Goal: Transaction & Acquisition: Purchase product/service

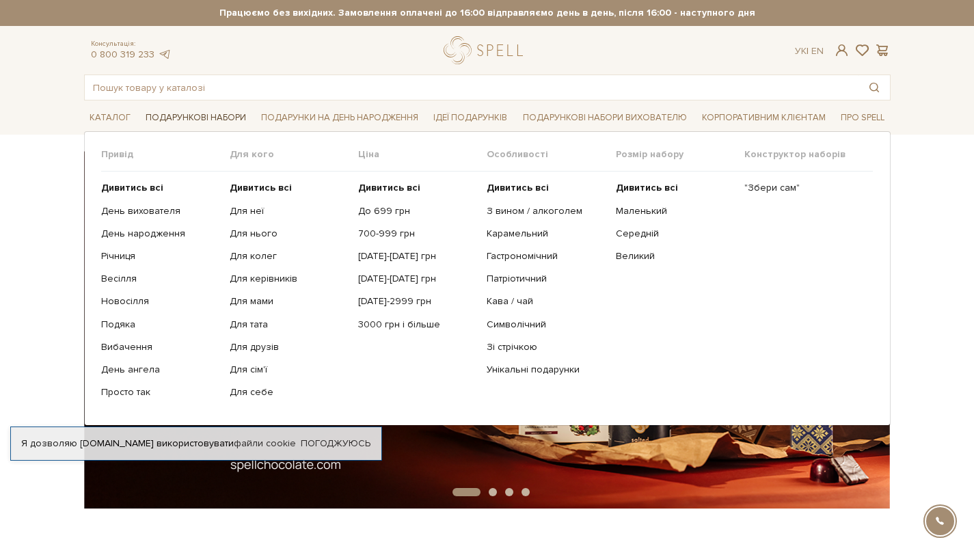
click at [211, 117] on link "Подарункові набори" at bounding box center [195, 117] width 111 height 21
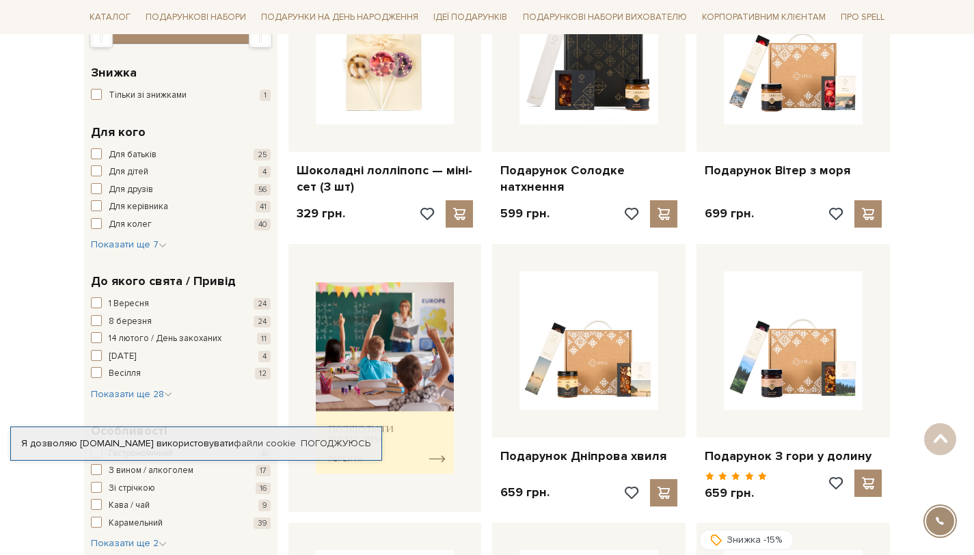
scroll to position [304, 0]
click at [95, 221] on span "button" at bounding box center [96, 223] width 11 height 11
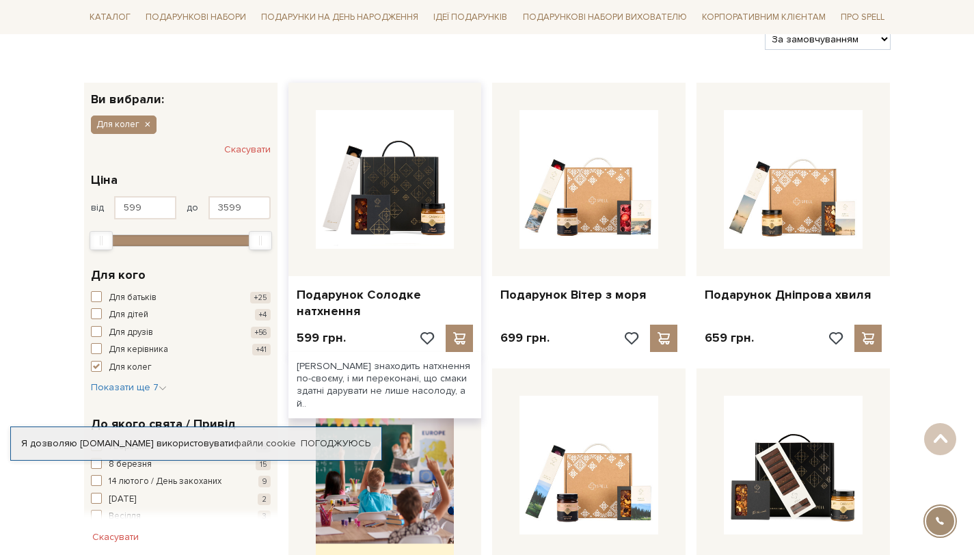
scroll to position [194, 0]
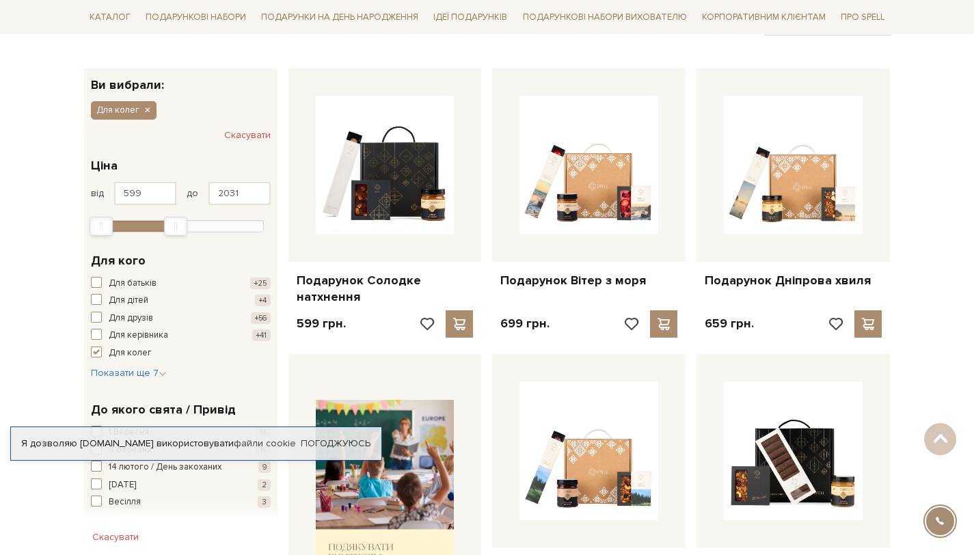
type input "2019"
drag, startPoint x: 255, startPoint y: 229, endPoint x: 167, endPoint y: 228, distance: 87.5
click at [167, 228] on div "Max" at bounding box center [173, 226] width 22 height 18
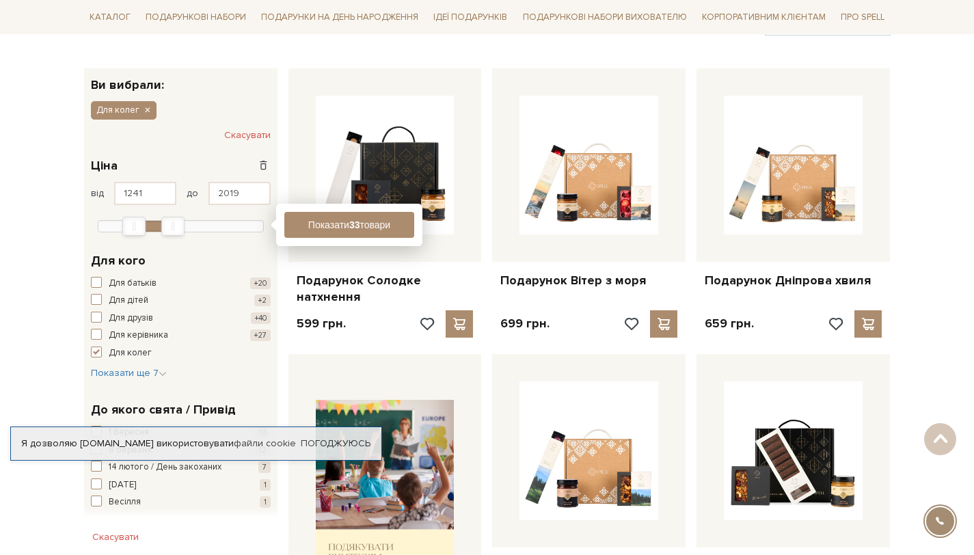
type input "1253"
drag, startPoint x: 101, startPoint y: 224, endPoint x: 137, endPoint y: 225, distance: 36.3
click at [137, 225] on div "Min" at bounding box center [137, 226] width 22 height 18
drag, startPoint x: 174, startPoint y: 224, endPoint x: 150, endPoint y: 231, distance: 25.1
click at [150, 231] on div "Max" at bounding box center [149, 226] width 22 height 18
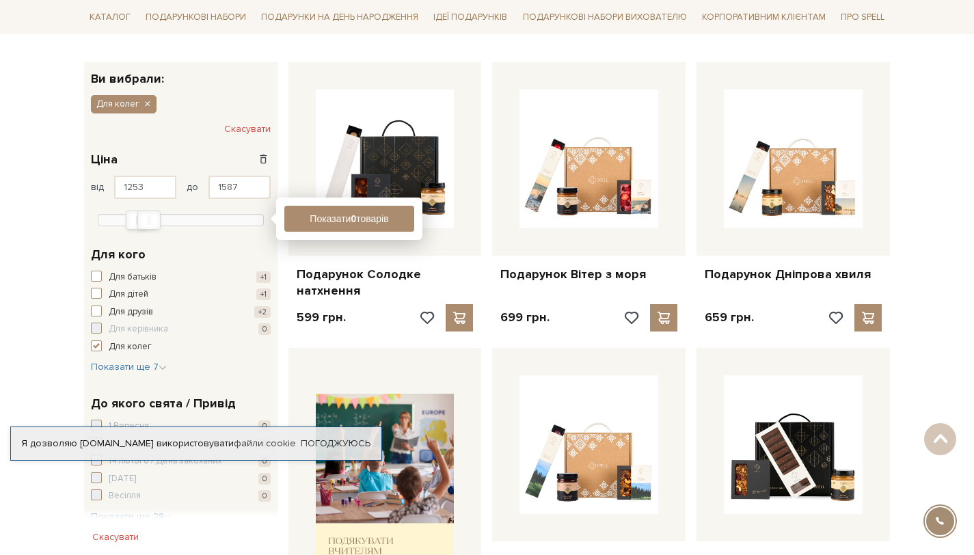
scroll to position [202, 0]
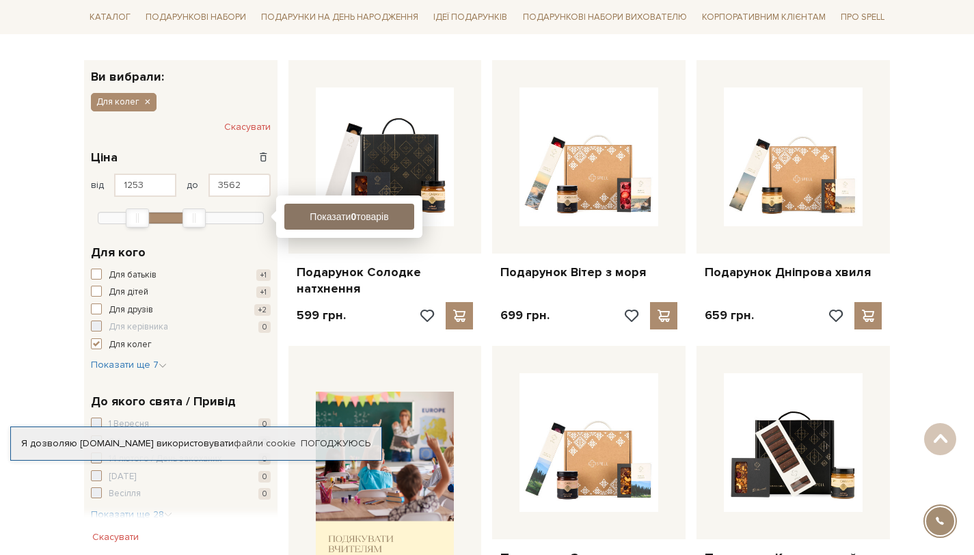
type input "3599"
drag, startPoint x: 152, startPoint y: 217, endPoint x: 349, endPoint y: 222, distance: 196.9
click at [278, 222] on div "Фільтр Ви вибрали: Для колег Скасувати 1,3 тис. - 2,4 тис. грн. Ціна від 1253 д…" at bounding box center [180, 440] width 193 height 760
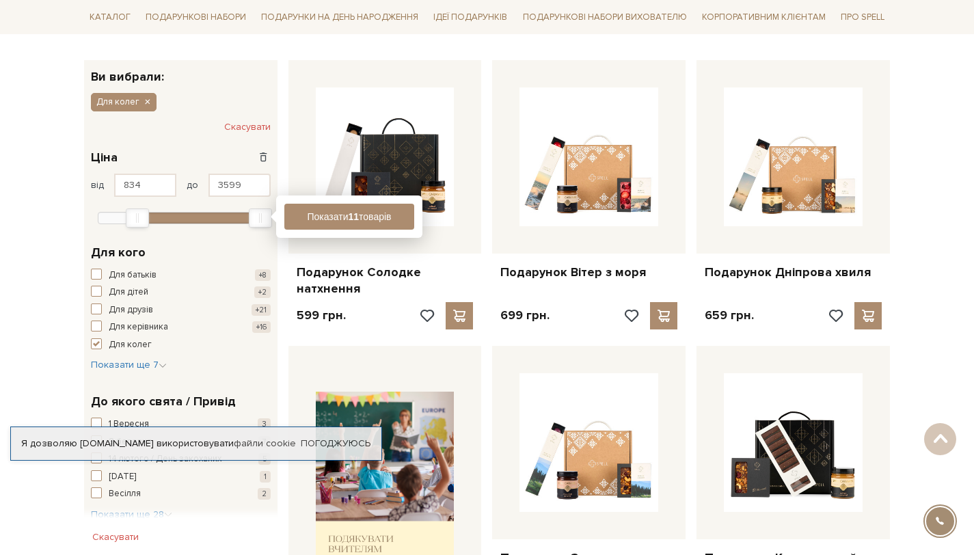
type input "599"
drag, startPoint x: 142, startPoint y: 216, endPoint x: 46, endPoint y: 219, distance: 95.8
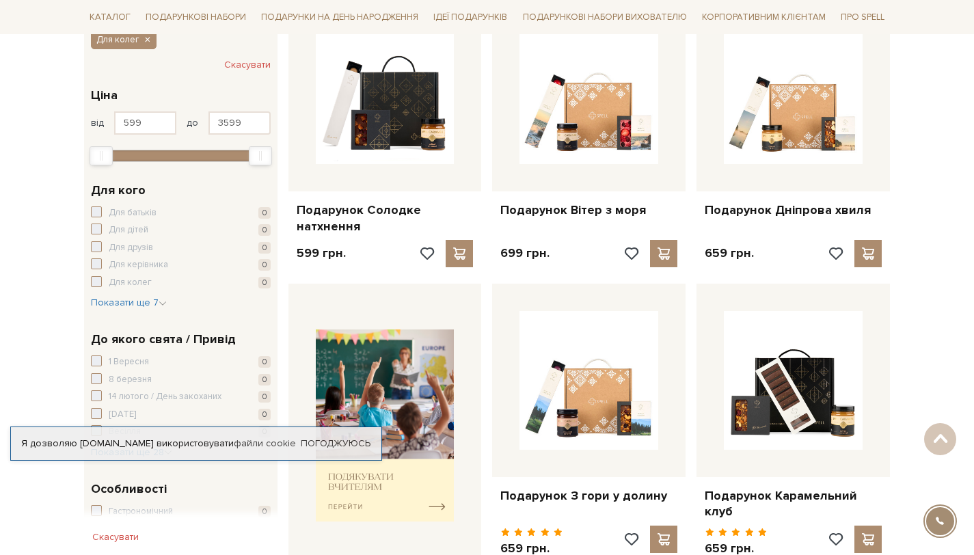
scroll to position [267, 0]
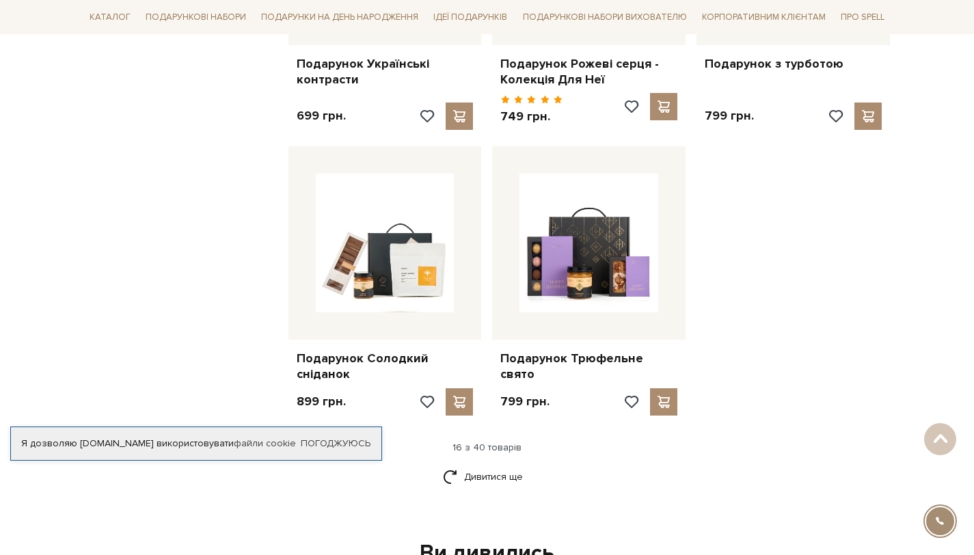
scroll to position [1573, 0]
click at [492, 464] on link "Дивитися ще" at bounding box center [487, 476] width 89 height 24
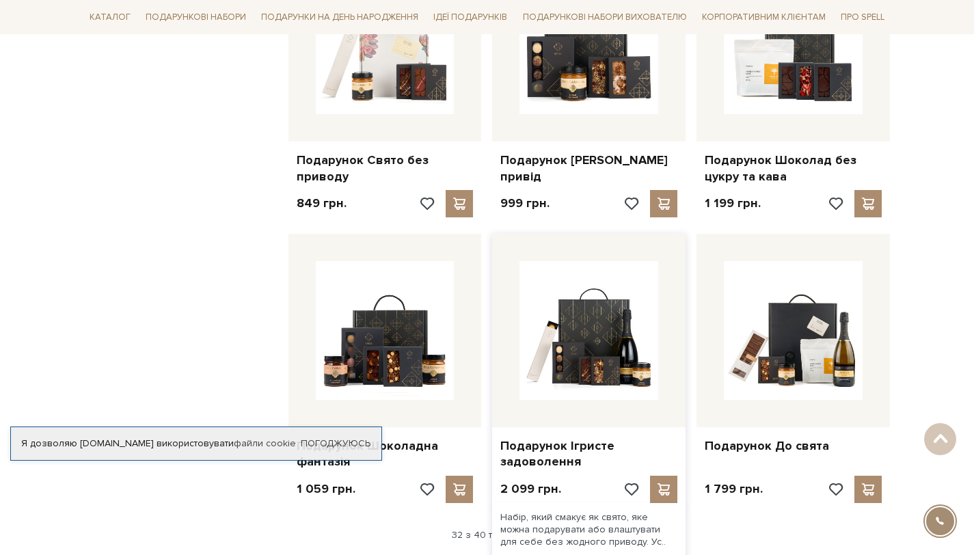
scroll to position [2914, 0]
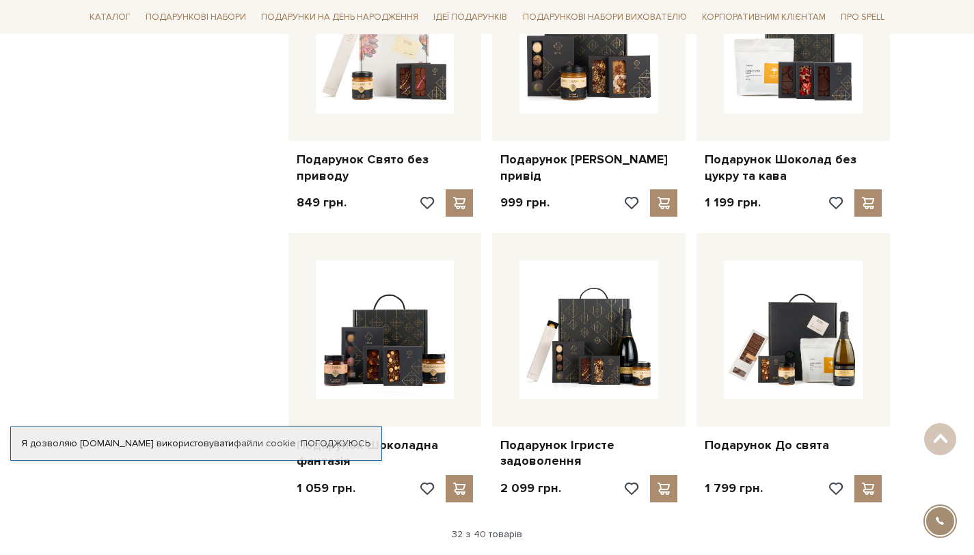
click at [492, 552] on link "Дивитися ще" at bounding box center [487, 564] width 89 height 24
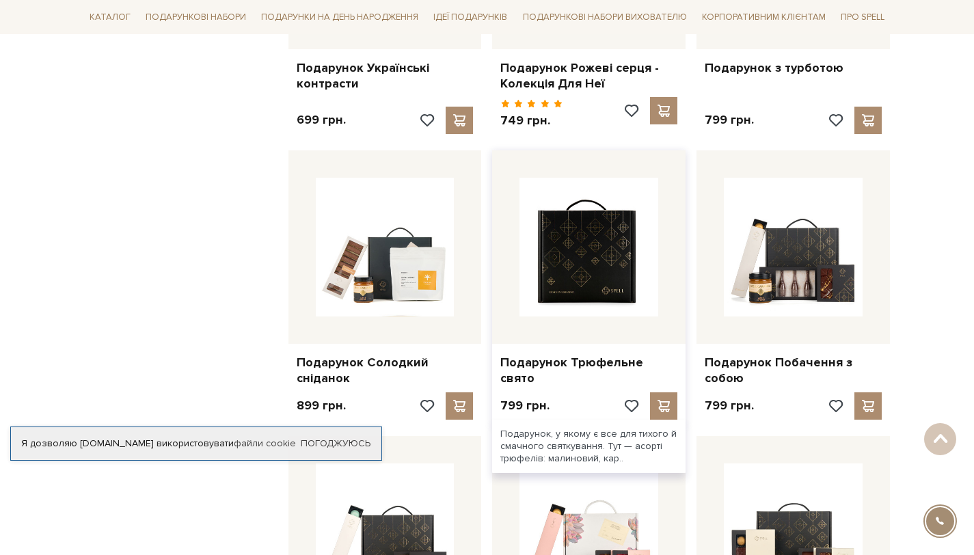
scroll to position [1568, 0]
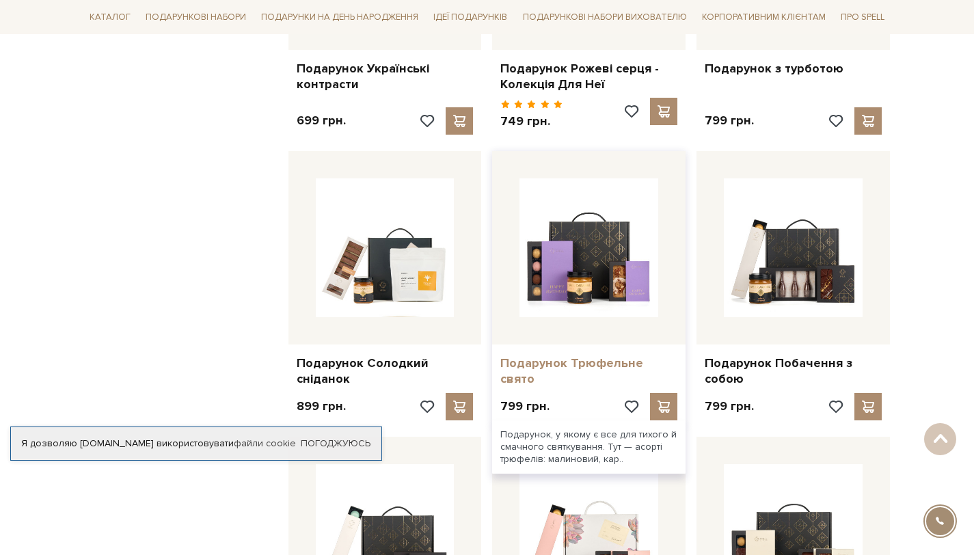
click at [576, 356] on link "Подарунок Трюфельне свято" at bounding box center [588, 372] width 177 height 32
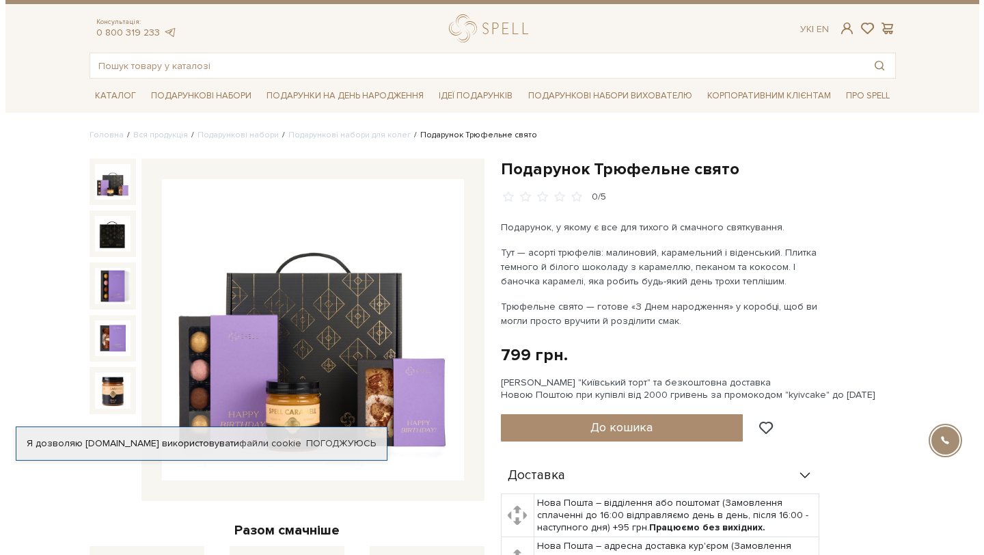
scroll to position [122, 0]
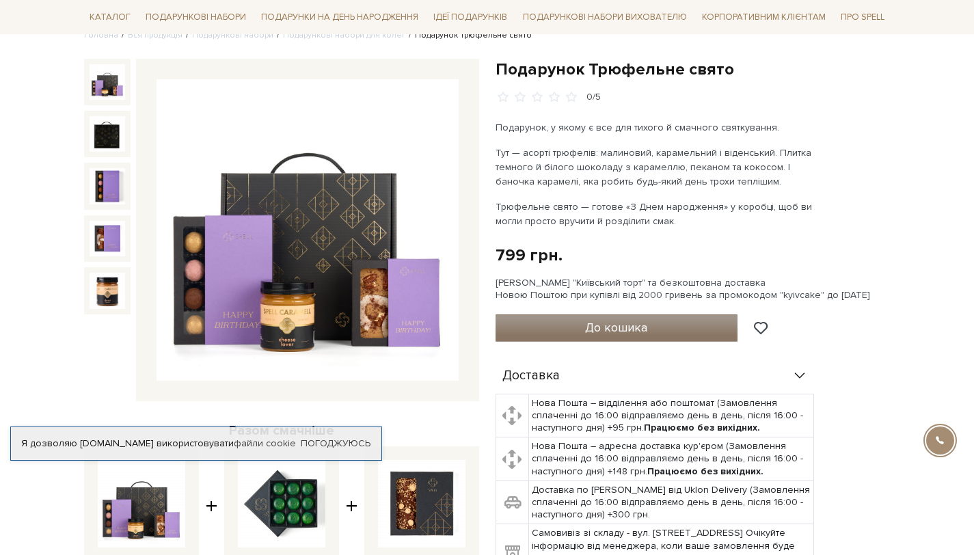
click at [577, 330] on button "До кошика" at bounding box center [617, 327] width 243 height 27
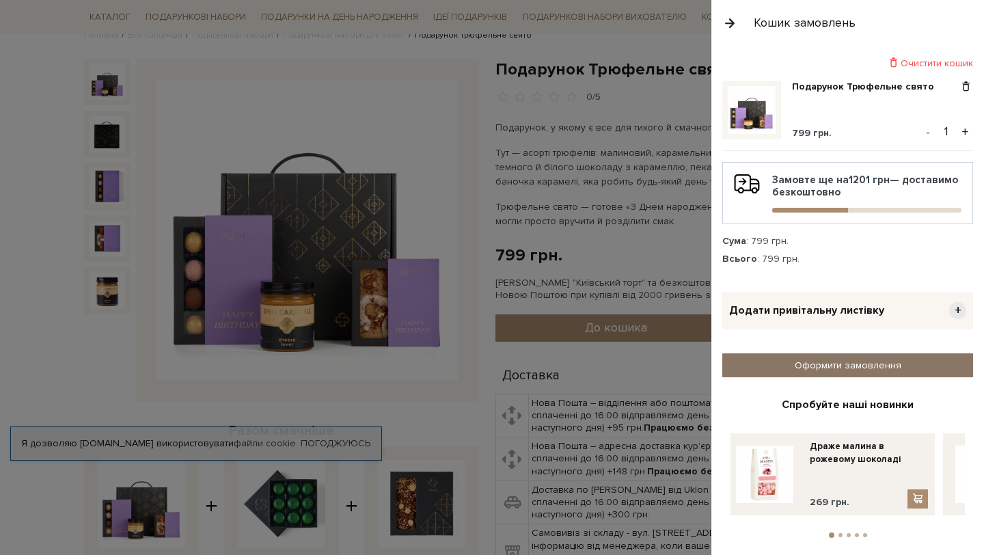
click at [827, 363] on link "Оформити замовлення" at bounding box center [848, 365] width 251 height 24
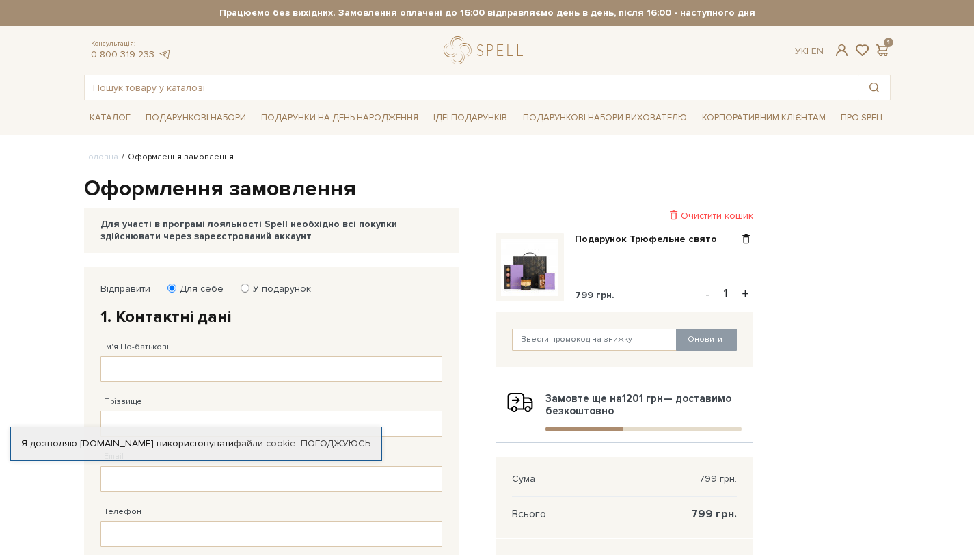
click at [262, 294] on label "У подарунок" at bounding box center [277, 289] width 67 height 12
click at [250, 293] on input "У подарунок" at bounding box center [245, 288] width 9 height 9
radio input "true"
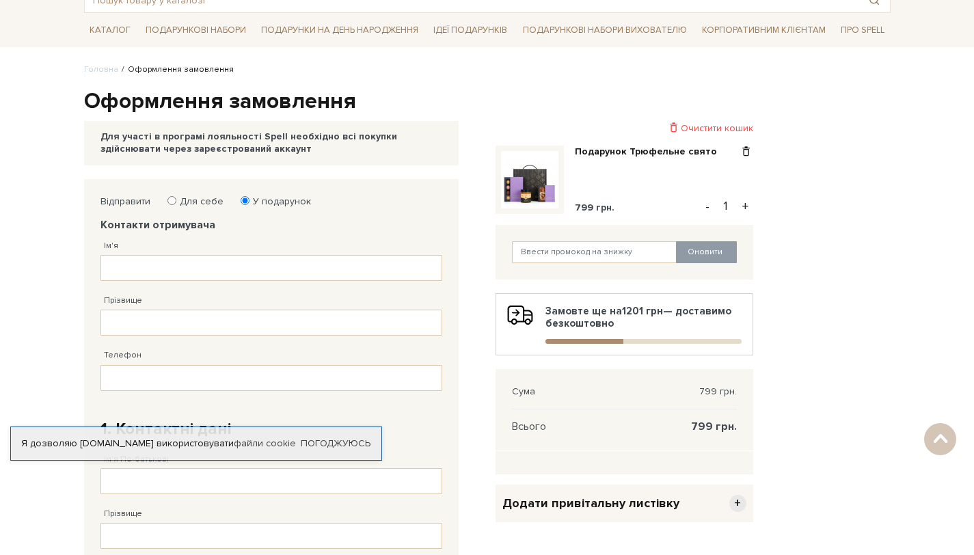
scroll to position [91, 0]
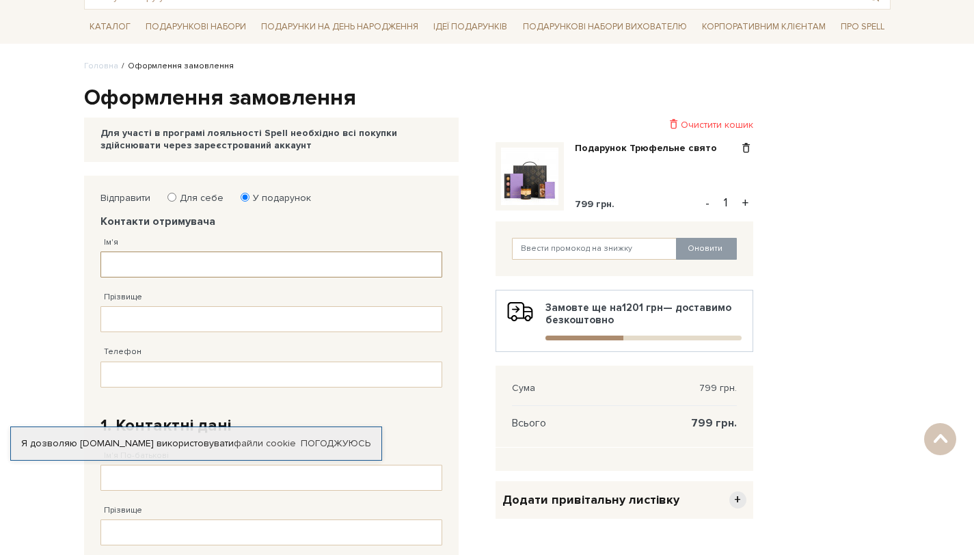
click at [211, 266] on input "Ім'я" at bounding box center [271, 265] width 342 height 26
type input "[PERSON_NAME]"
click at [180, 319] on input "Прізвище" at bounding box center [271, 319] width 342 height 26
type input "[PERSON_NAME]"
click at [281, 371] on input "Телефон" at bounding box center [271, 375] width 342 height 26
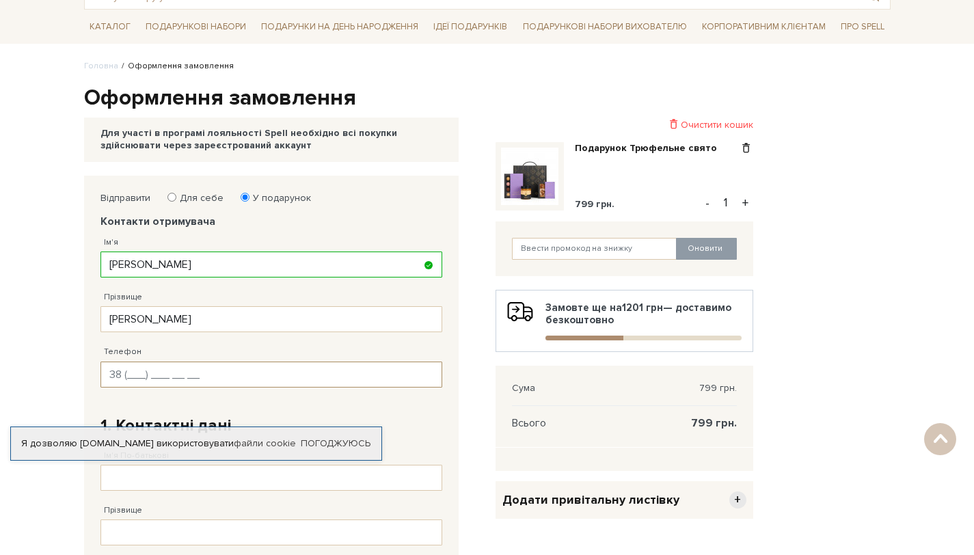
paste input "[PHONE_NUMBER]"
type input "[PHONE_NUMBER]"
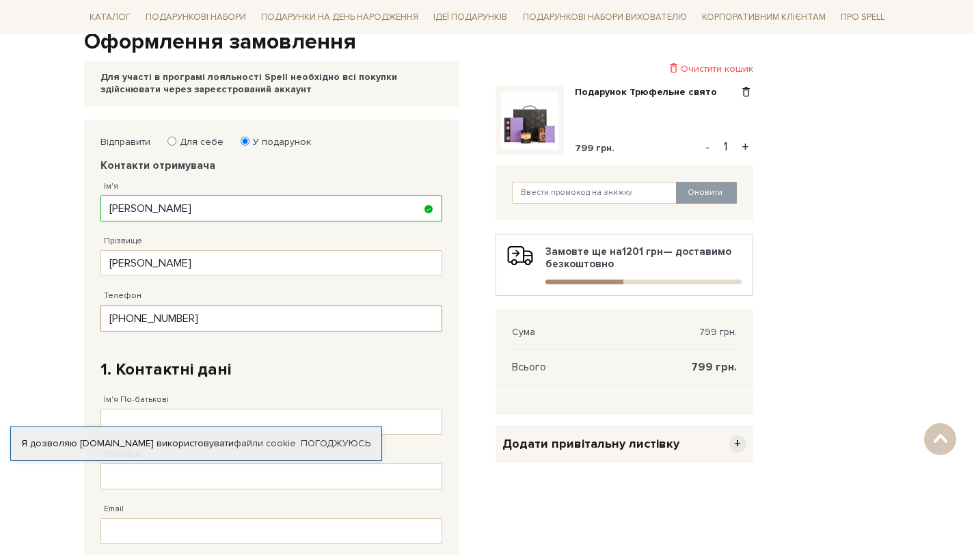
scroll to position [148, 0]
click at [466, 250] on div "Відправити Для себе У подарунок Контакти отримувача Ім'я [PERSON_NAME] Заповніт…" at bounding box center [281, 467] width 395 height 697
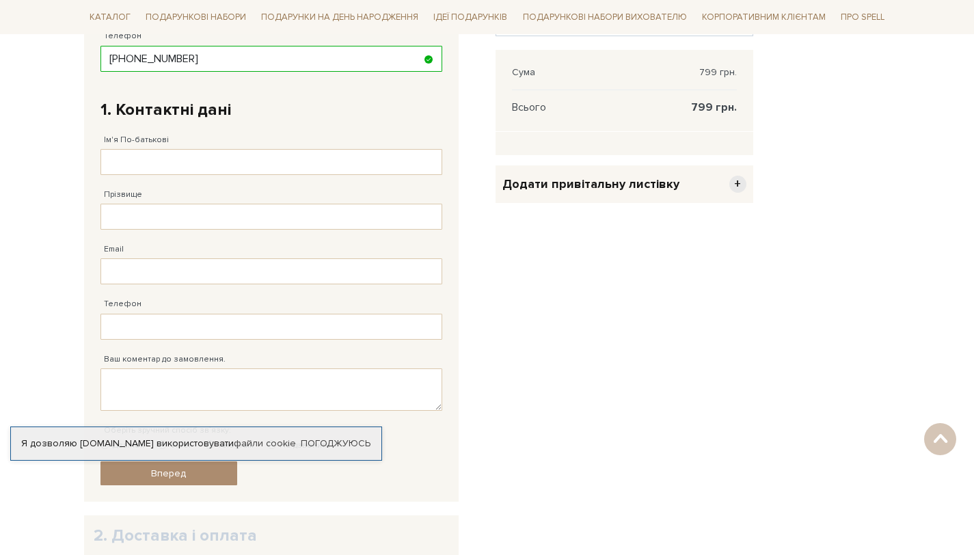
scroll to position [416, 0]
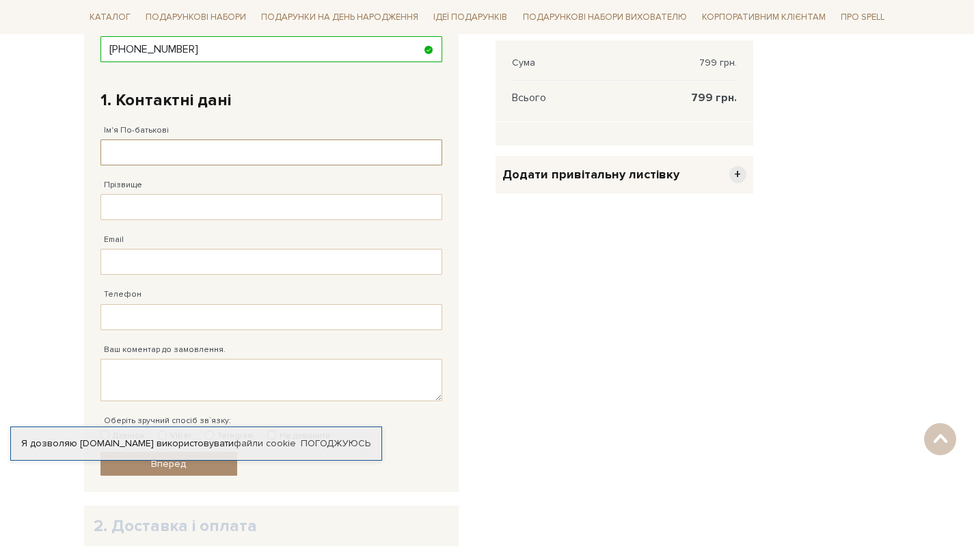
click at [223, 157] on input "Ім'я По-батькові" at bounding box center [271, 152] width 342 height 26
type input "[PERSON_NAME]"
click at [209, 202] on input "Прізвище" at bounding box center [271, 207] width 342 height 26
type input "[PERSON_NAME]"
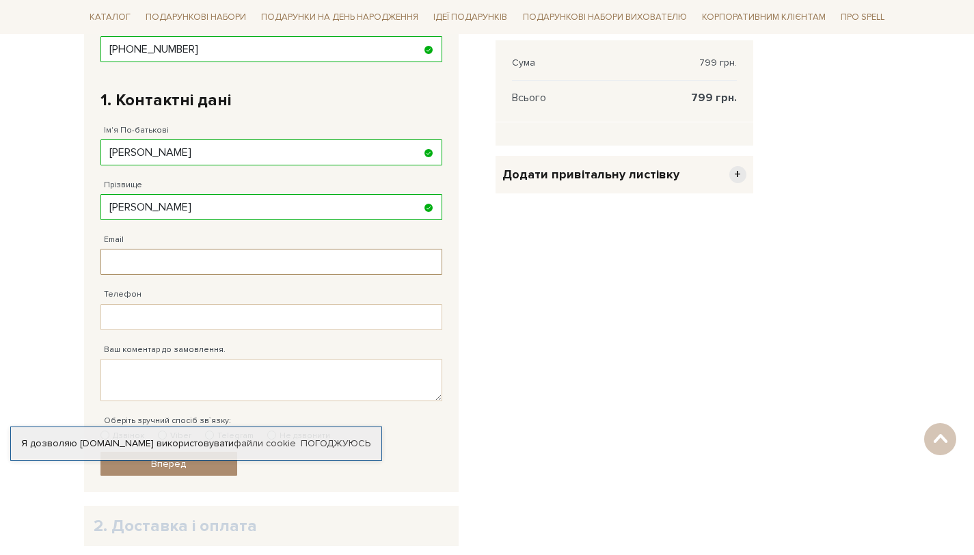
click at [191, 259] on input "Email" at bounding box center [271, 262] width 342 height 26
type input "[EMAIL_ADDRESS][DOMAIN_NAME]"
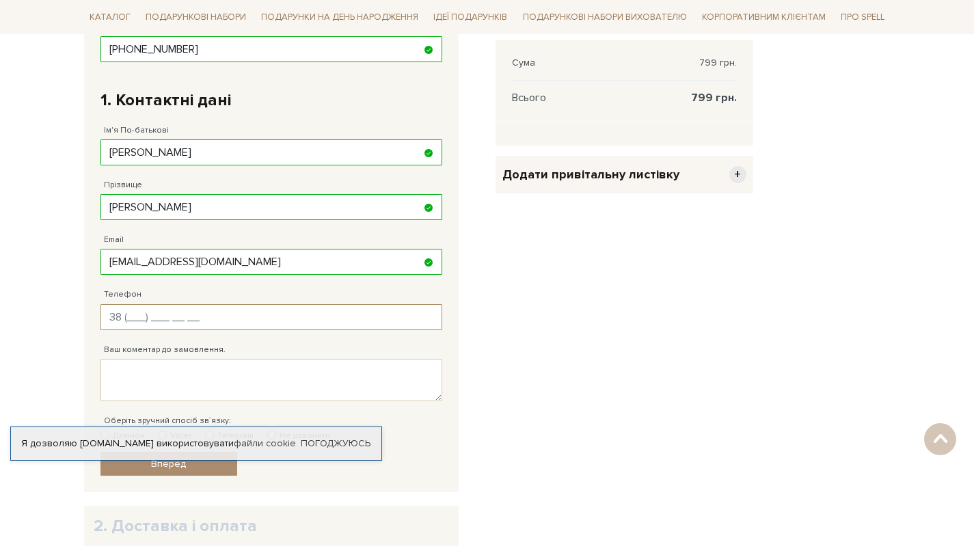
click at [186, 327] on input "Телефон" at bounding box center [271, 317] width 342 height 26
type input "[PHONE_NUMBER]"
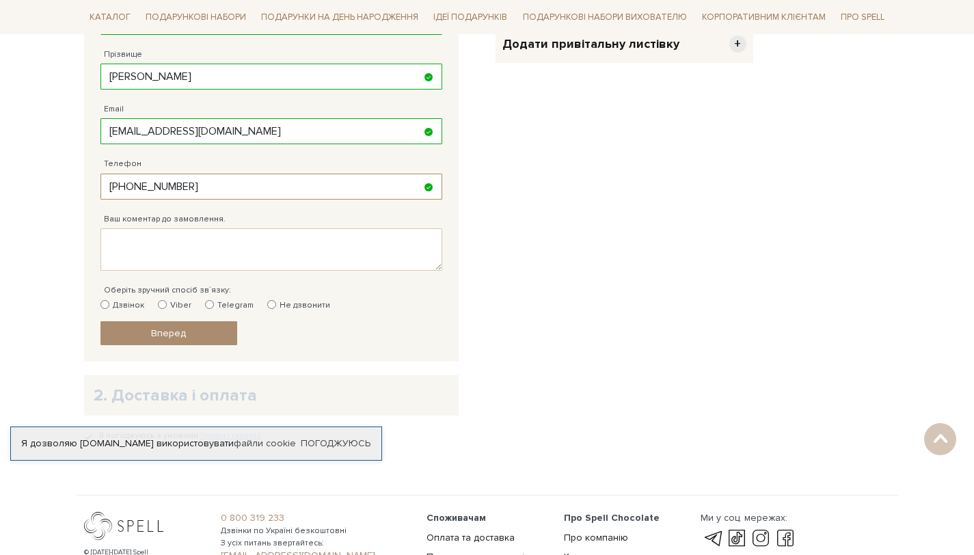
scroll to position [562, 0]
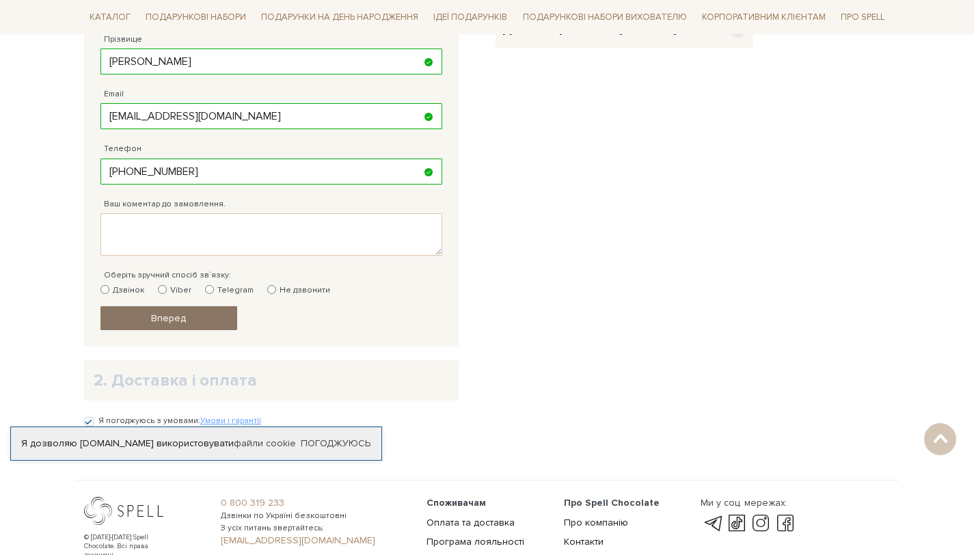
click at [142, 319] on link "Вперед" at bounding box center [168, 318] width 137 height 24
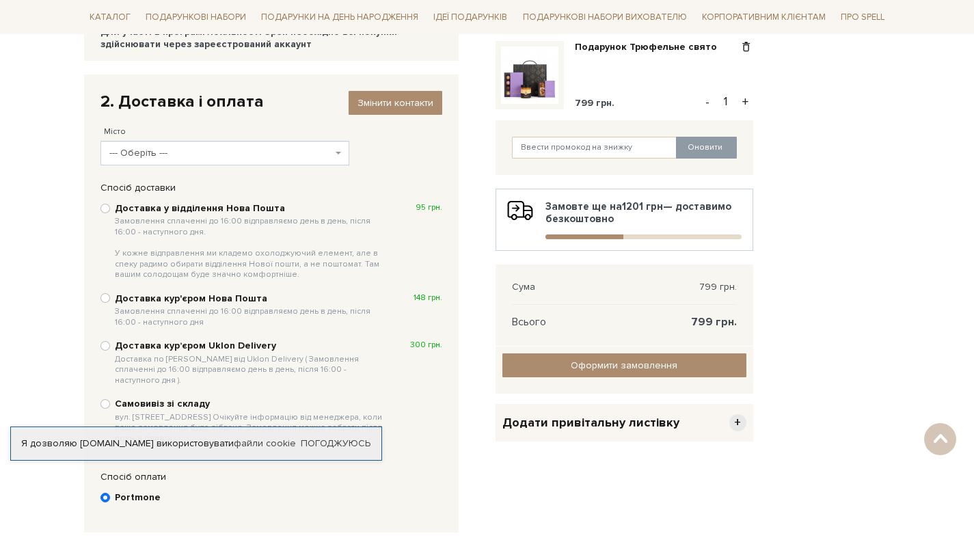
scroll to position [191, 0]
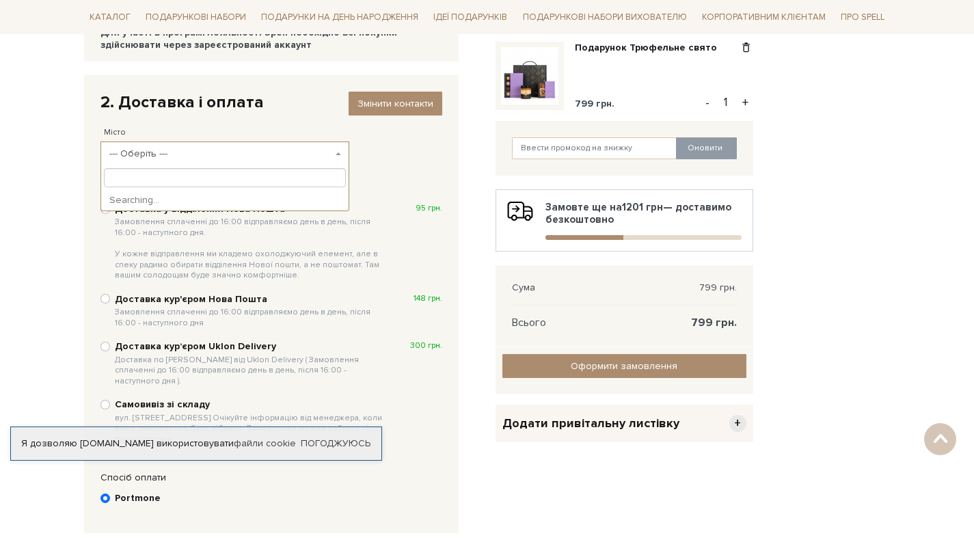
click at [180, 157] on span "--- Оберіть ---" at bounding box center [221, 154] width 224 height 14
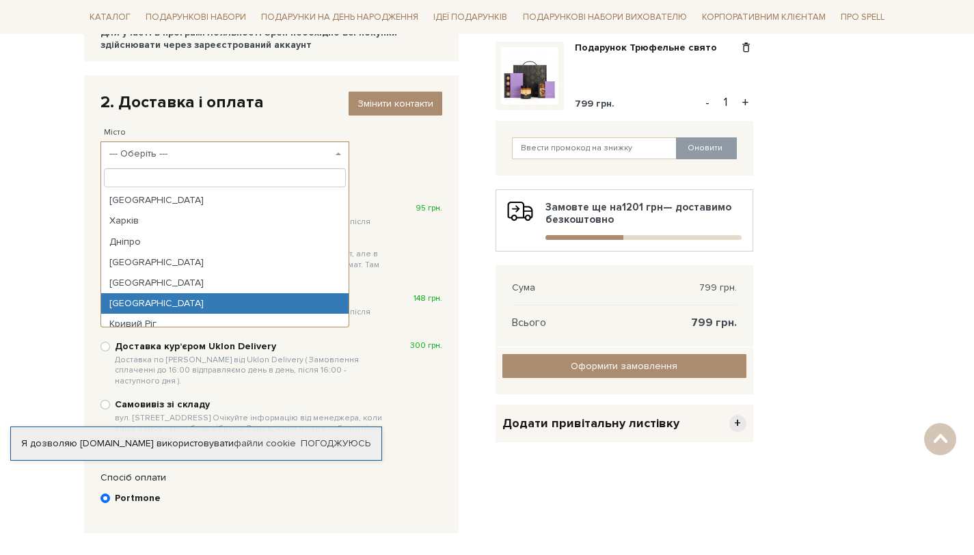
select select "[GEOGRAPHIC_DATA]"
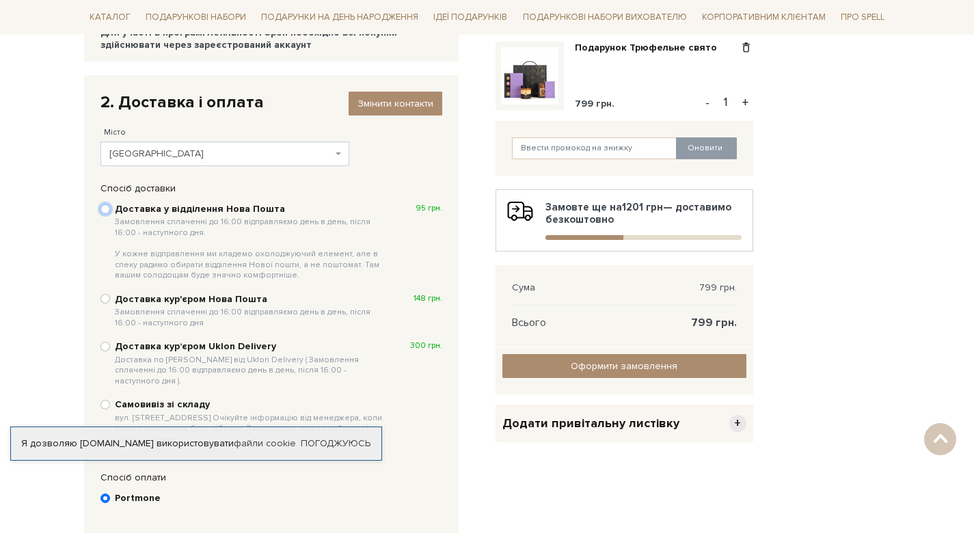
click at [100, 211] on input "Доставка у відділення Нова Пошта Замовлення сплаченні до 16:00 відправляємо ден…" at bounding box center [105, 209] width 10 height 10
radio input "true"
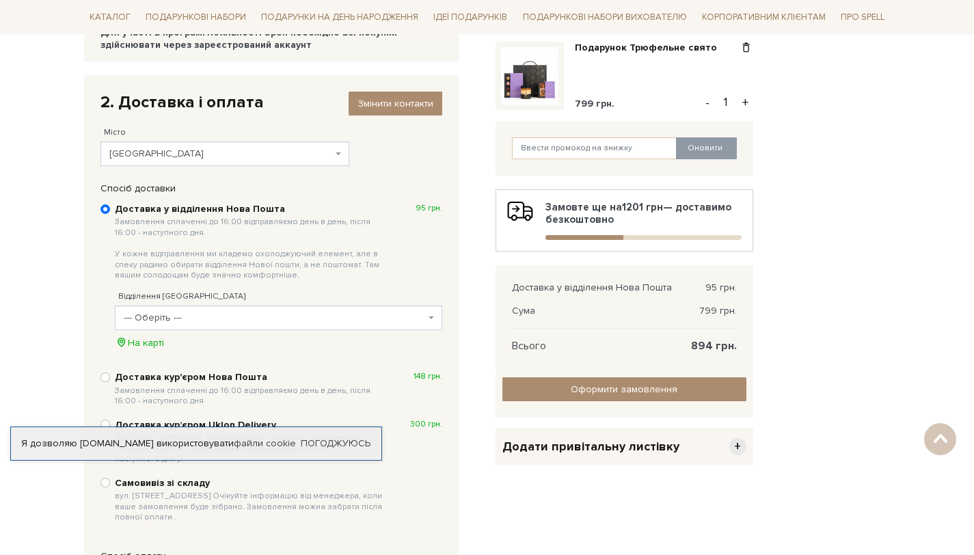
click at [298, 315] on span "--- Оберіть ---" at bounding box center [274, 318] width 301 height 14
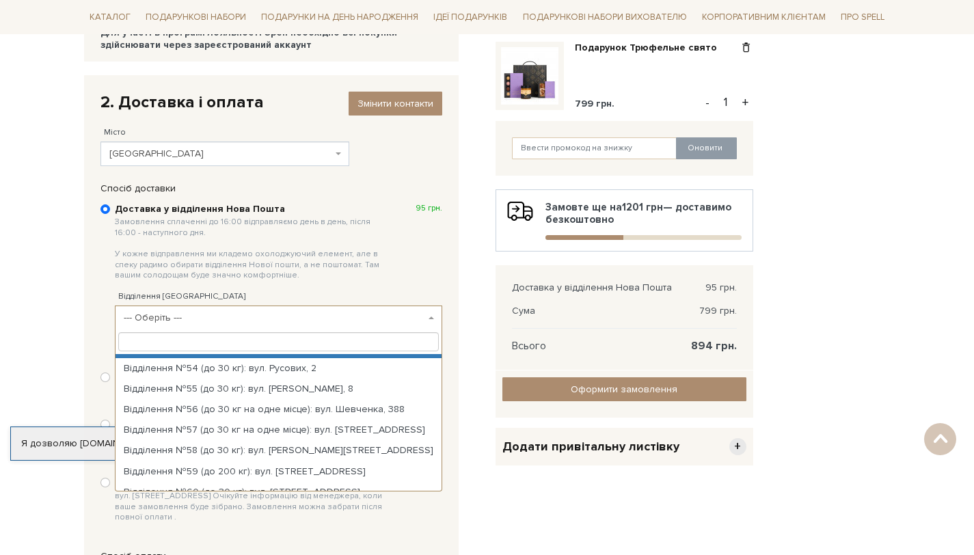
scroll to position [1233, 0]
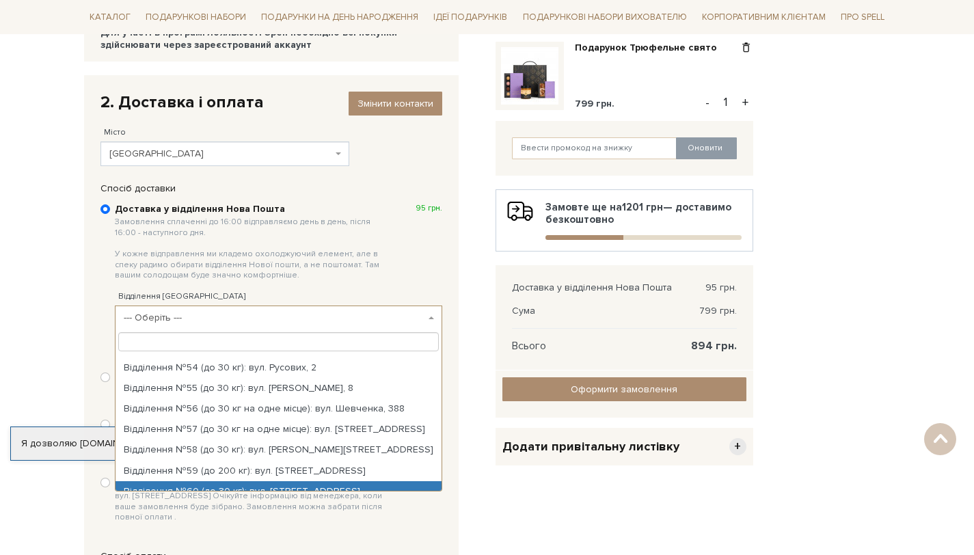
select select "Відділення №60 (до 30 кг): вул. [STREET_ADDRESS]"
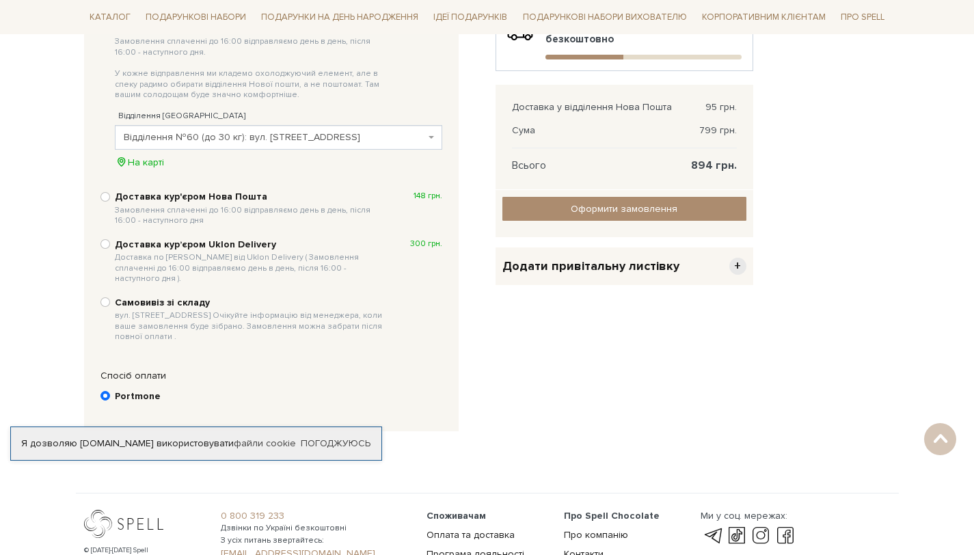
scroll to position [286, 0]
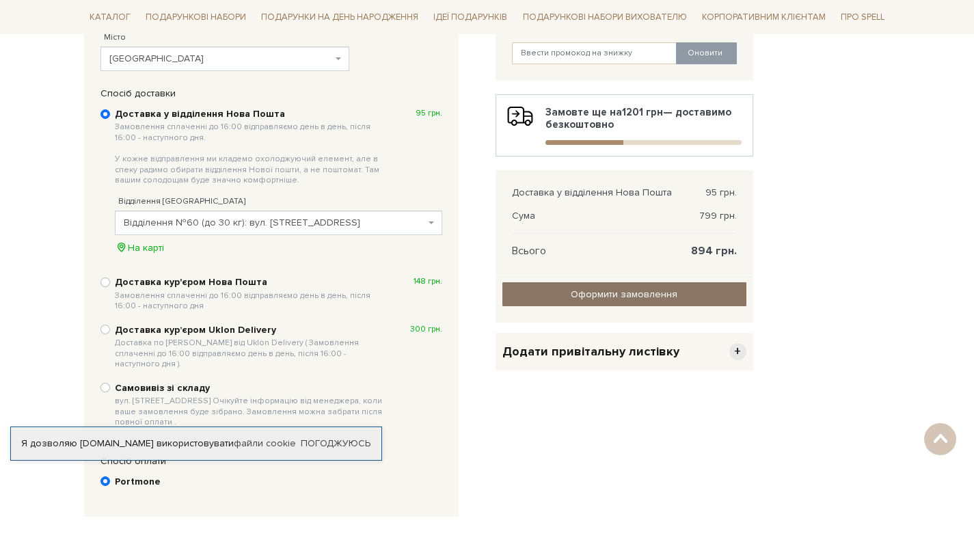
click at [546, 291] on input "Оформити замовлення" at bounding box center [624, 294] width 244 height 24
